Goal: Task Accomplishment & Management: Complete application form

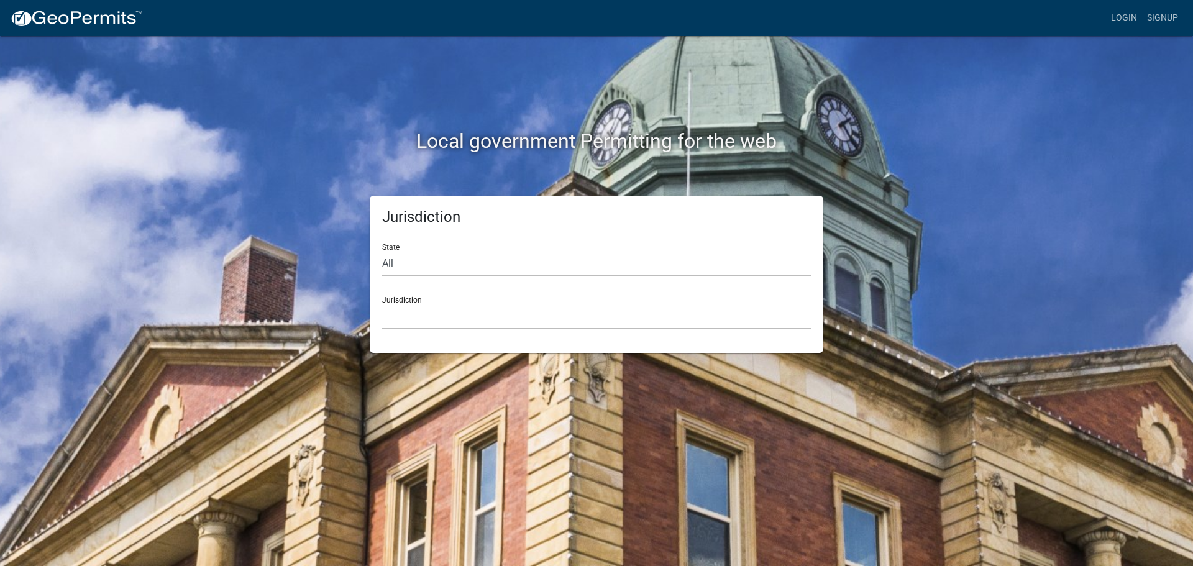
click at [475, 316] on select "Custer County, Colorado Cook County, Georgia Crawford County, Georgia Gilmer Co…" at bounding box center [596, 316] width 429 height 25
click at [484, 312] on select "[GEOGRAPHIC_DATA], [US_STATE] [GEOGRAPHIC_DATA], [US_STATE][PERSON_NAME][GEOGRA…" at bounding box center [596, 316] width 429 height 25
click at [540, 311] on select "[GEOGRAPHIC_DATA], [US_STATE] [GEOGRAPHIC_DATA], [US_STATE][PERSON_NAME][GEOGRA…" at bounding box center [596, 316] width 429 height 25
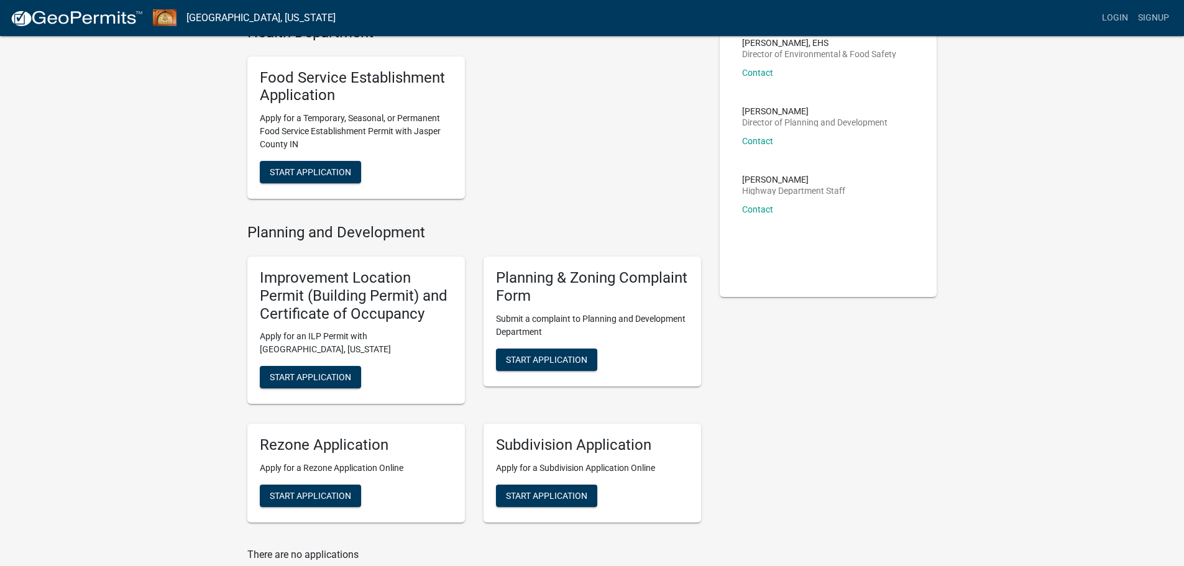
scroll to position [124, 0]
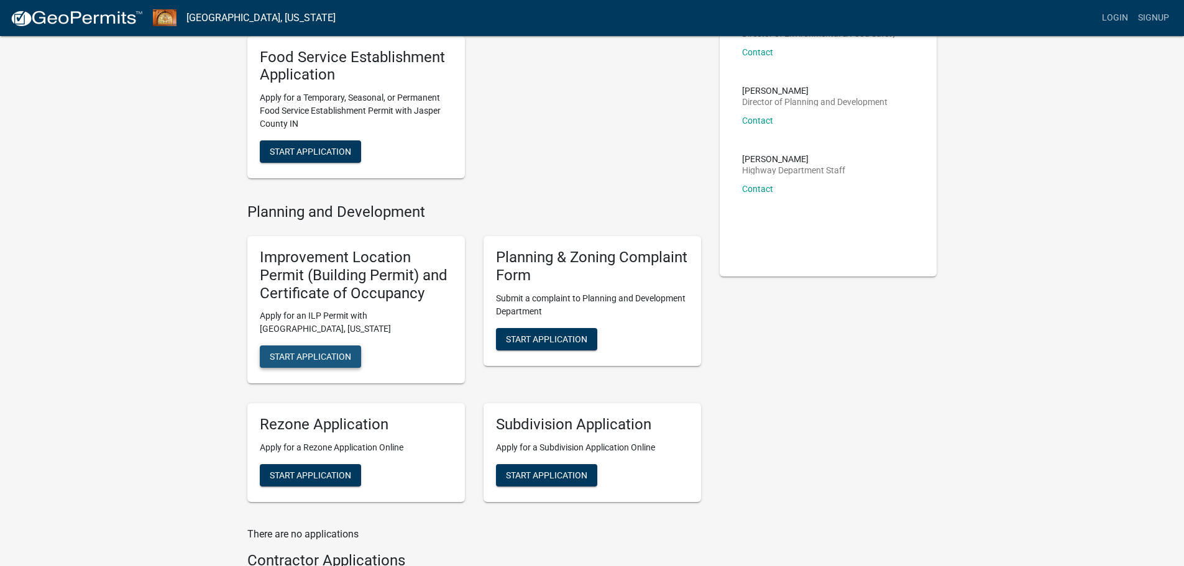
click at [308, 356] on span "Start Application" at bounding box center [310, 357] width 81 height 10
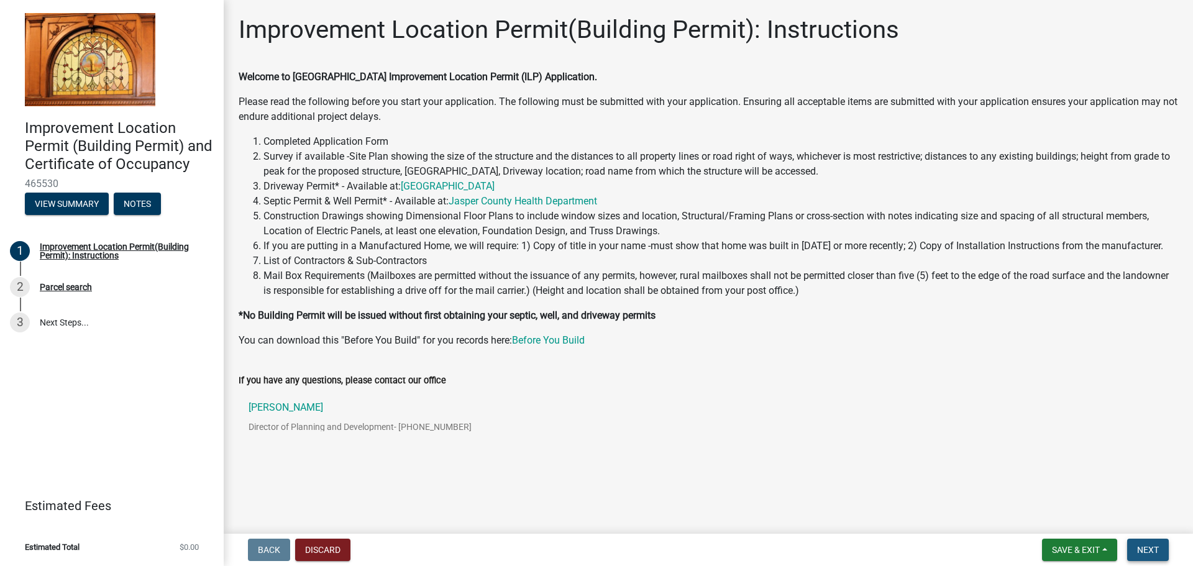
click at [1152, 557] on button "Next" at bounding box center [1148, 550] width 42 height 22
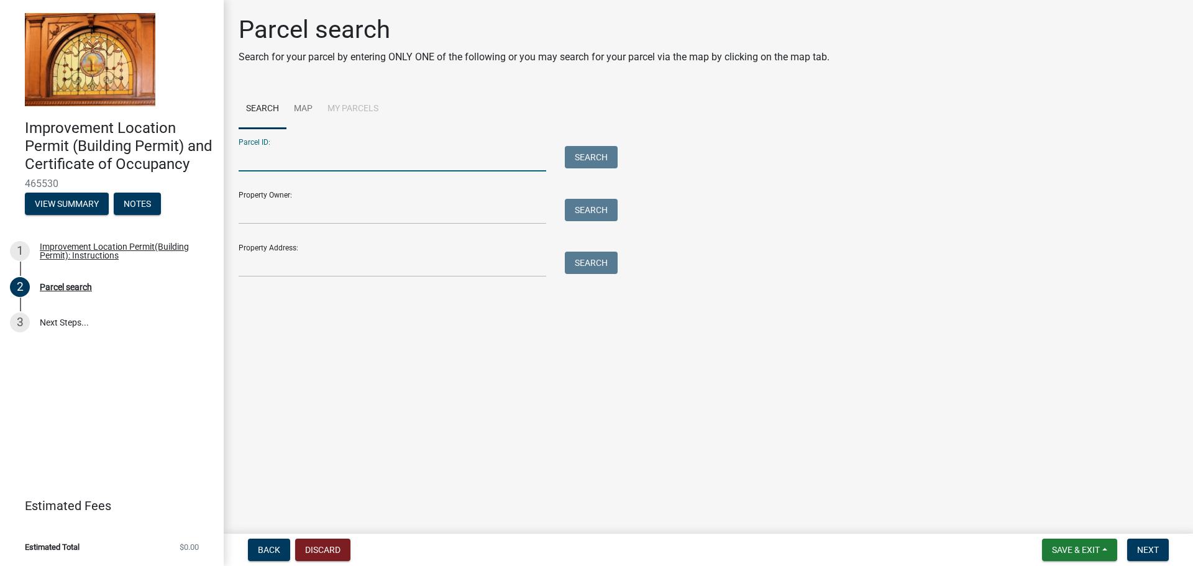
click at [365, 158] on input "Parcel ID:" at bounding box center [393, 158] width 308 height 25
click at [349, 226] on form "Parcel ID: Search Property Owner: Search Property Address: Search" at bounding box center [425, 203] width 373 height 149
click at [352, 218] on input "Property Owner:" at bounding box center [393, 211] width 308 height 25
drag, startPoint x: 393, startPoint y: 281, endPoint x: 418, endPoint y: 268, distance: 27.8
click at [392, 282] on div "Parcel search Search for your parcel by entering ONLY ONE of the following or y…" at bounding box center [708, 151] width 958 height 273
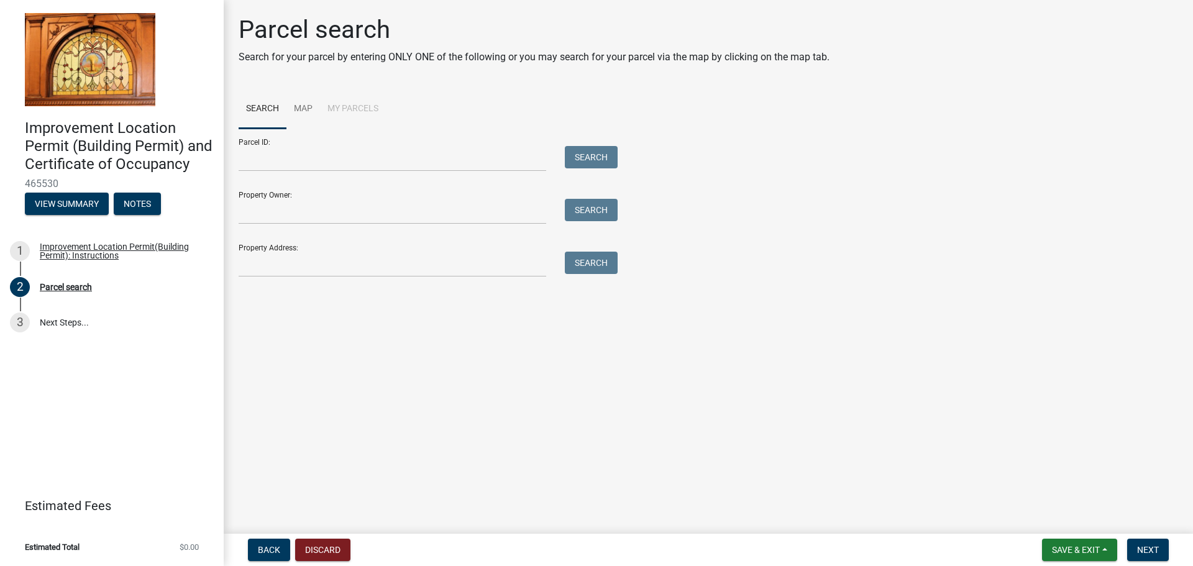
click at [342, 199] on div "Property Owner: Search" at bounding box center [425, 202] width 373 height 43
click at [320, 212] on input "Property Owner:" at bounding box center [393, 211] width 308 height 25
click at [608, 213] on button "Search" at bounding box center [591, 210] width 53 height 22
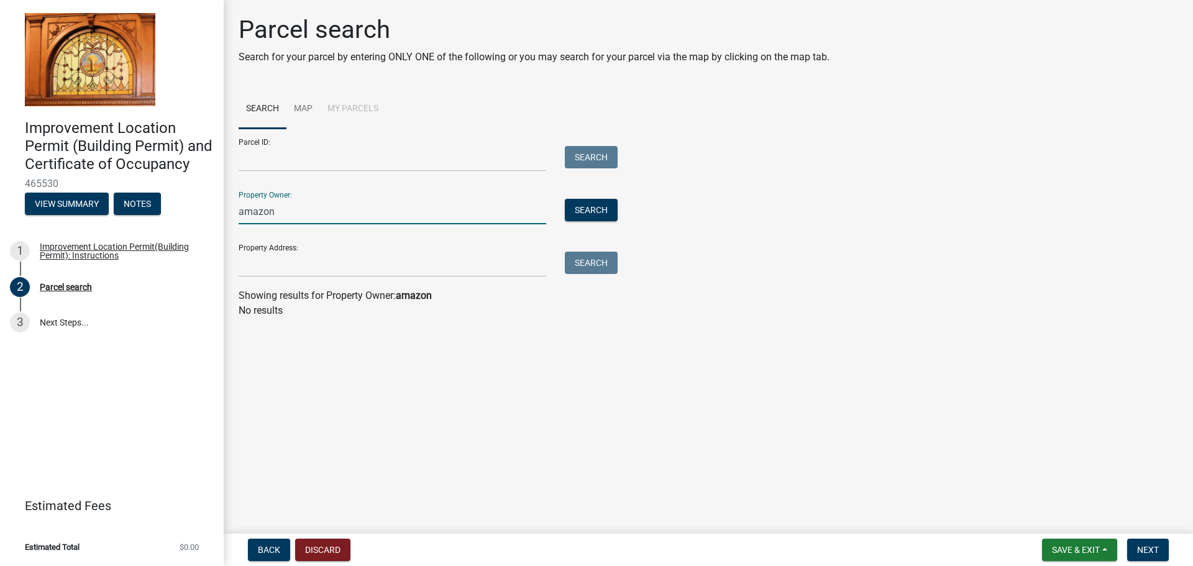
drag, startPoint x: 307, startPoint y: 214, endPoint x: 142, endPoint y: 215, distance: 165.3
click at [142, 215] on div "Improvement Location Permit (Building Permit) and Certificate of Occupancy 4655…" at bounding box center [596, 283] width 1193 height 566
type input "AWS"
click at [594, 212] on button "Search" at bounding box center [591, 210] width 53 height 22
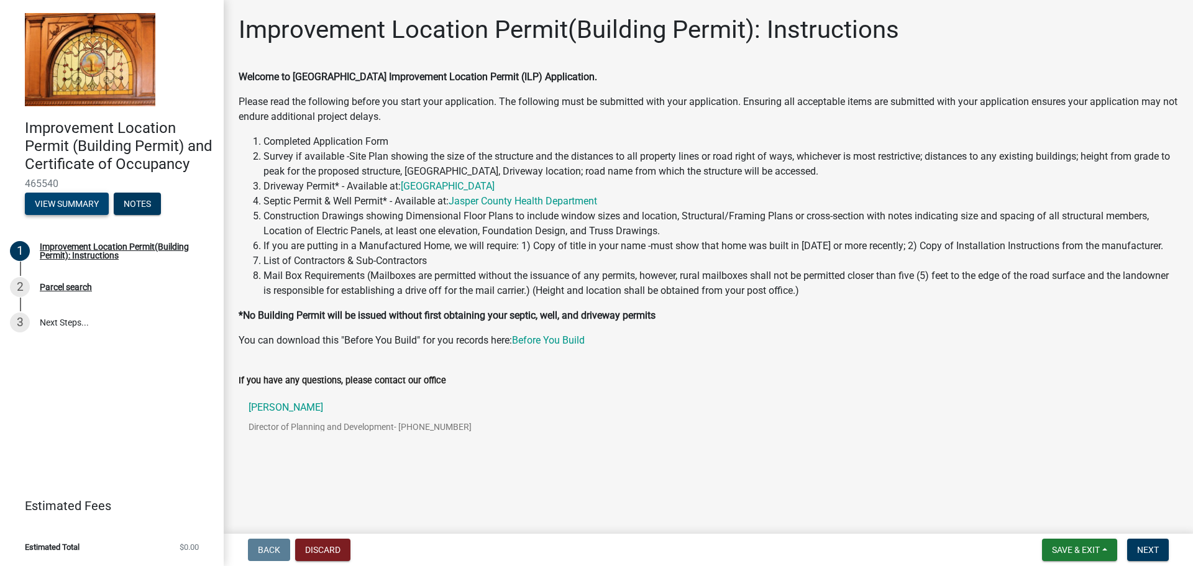
click at [58, 213] on button "View Summary" at bounding box center [67, 204] width 84 height 22
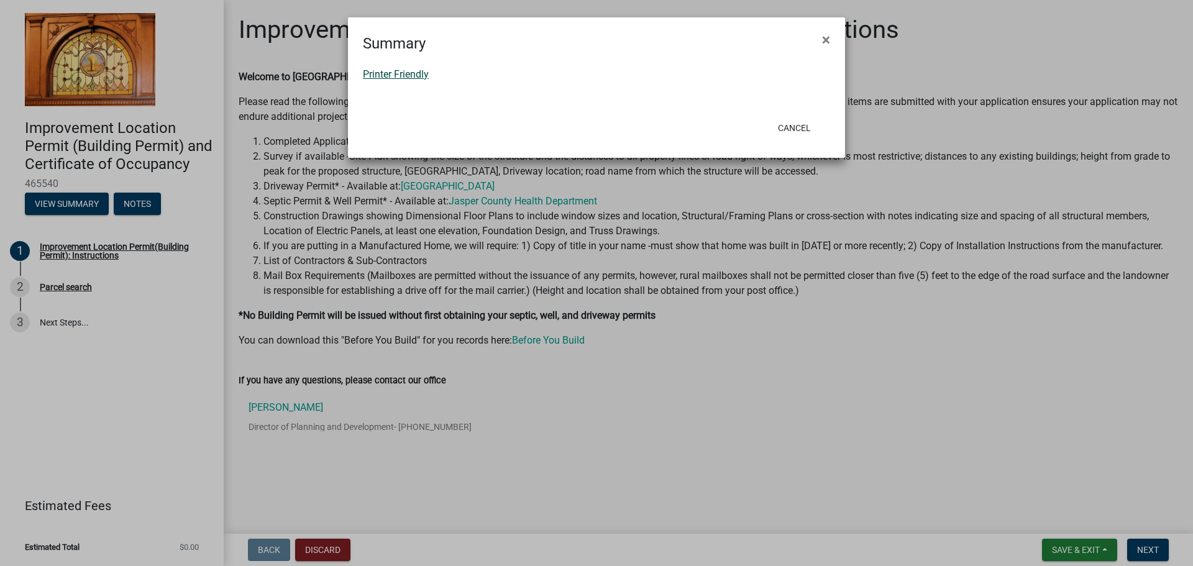
click at [421, 75] on link "Printer Friendly" at bounding box center [396, 74] width 66 height 12
click at [805, 127] on button "Cancel" at bounding box center [794, 128] width 53 height 22
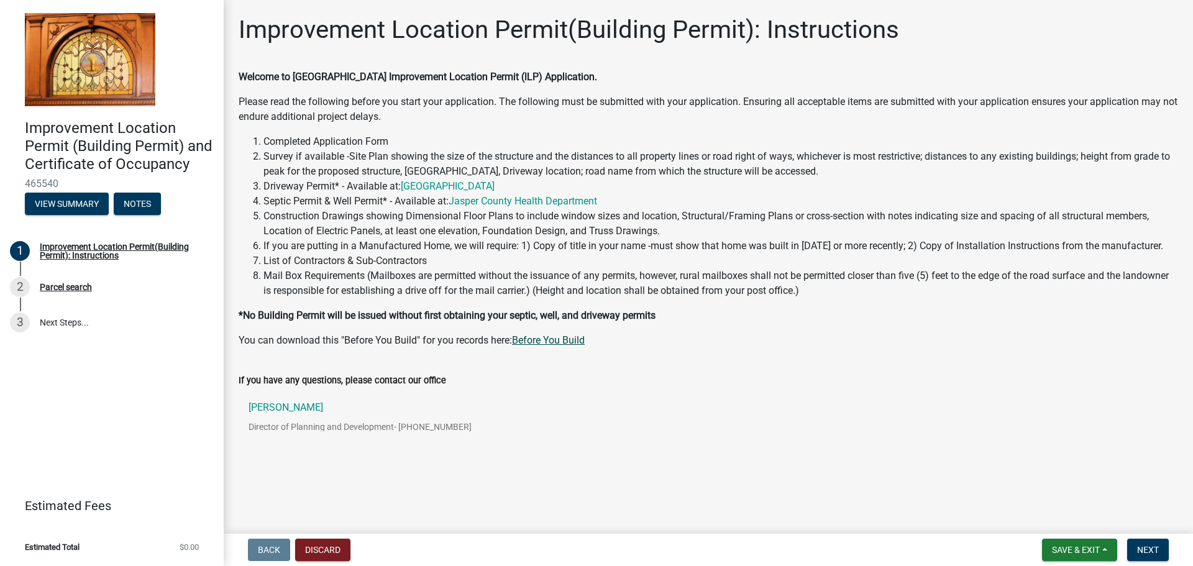
click at [574, 343] on link "Before You Build" at bounding box center [548, 340] width 73 height 12
